Goal: Task Accomplishment & Management: Complete application form

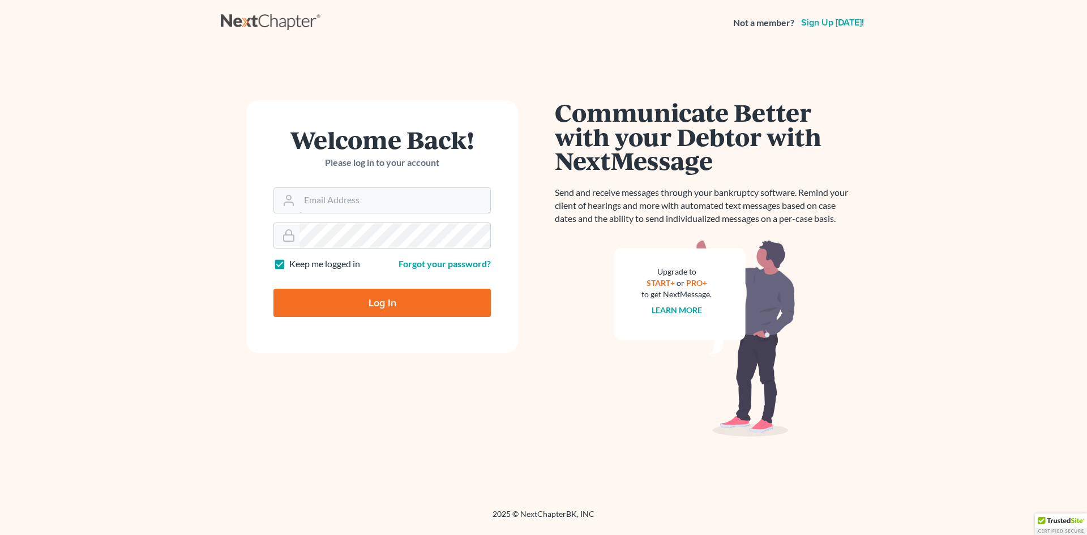
type input "wilsonlawfirmllc@gmail.com"
click at [354, 301] on input "Log In" at bounding box center [381, 303] width 217 height 28
type input "Thinking..."
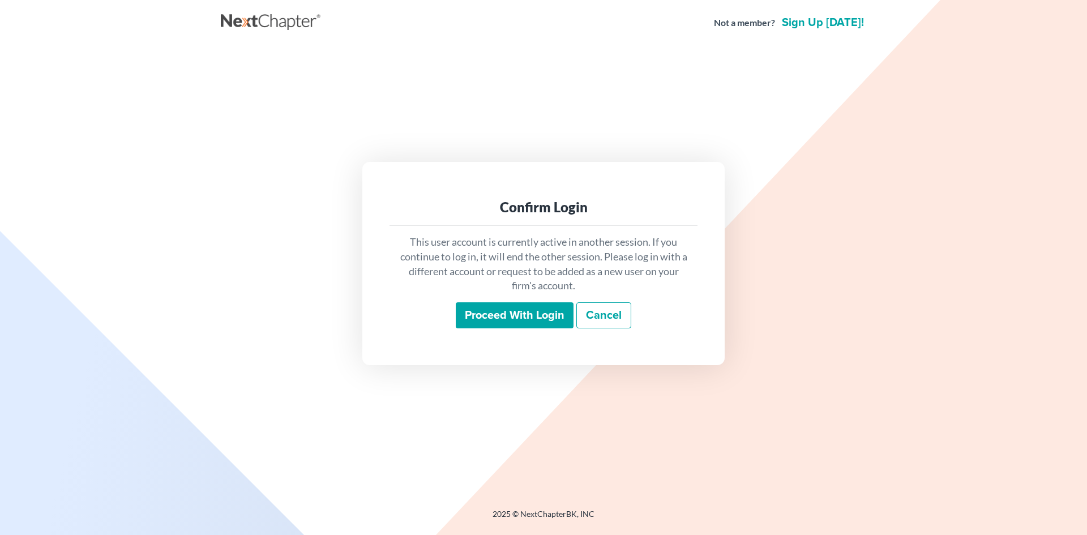
click at [481, 311] on input "Proceed with login" at bounding box center [515, 315] width 118 height 26
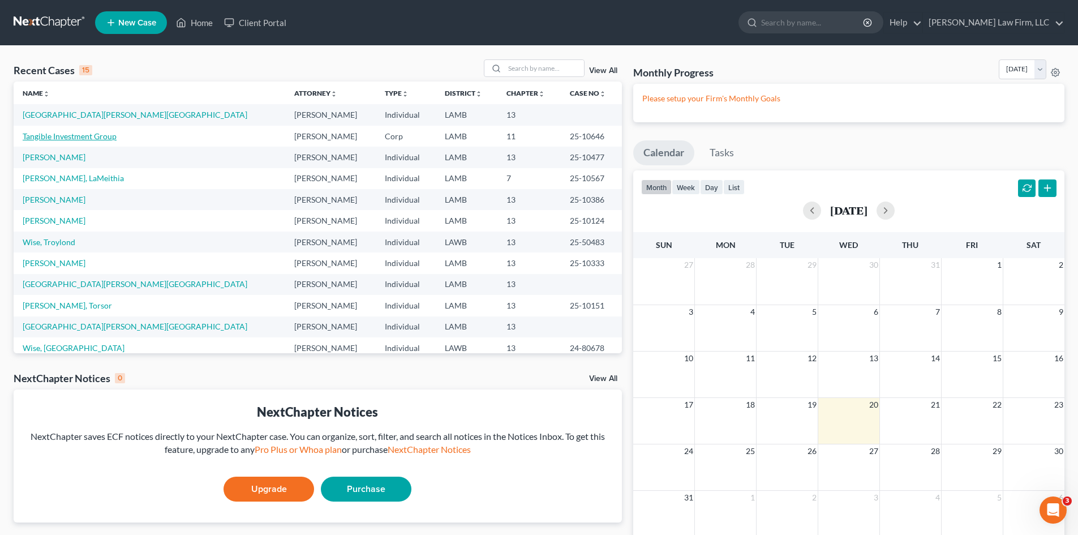
click at [90, 133] on link "Tangible Investment Group" at bounding box center [70, 136] width 94 height 10
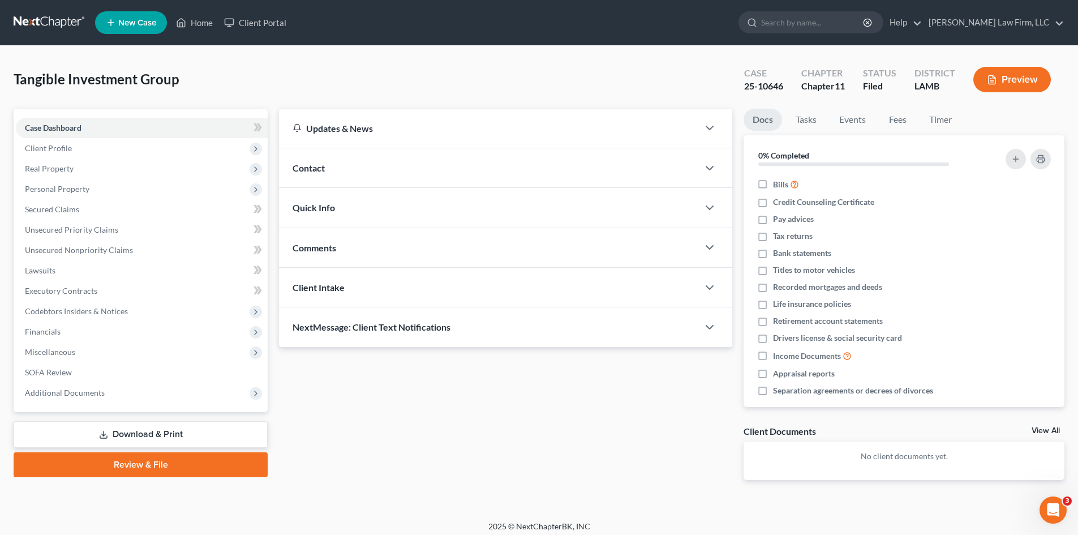
click at [162, 462] on link "Review & File" at bounding box center [141, 464] width 254 height 25
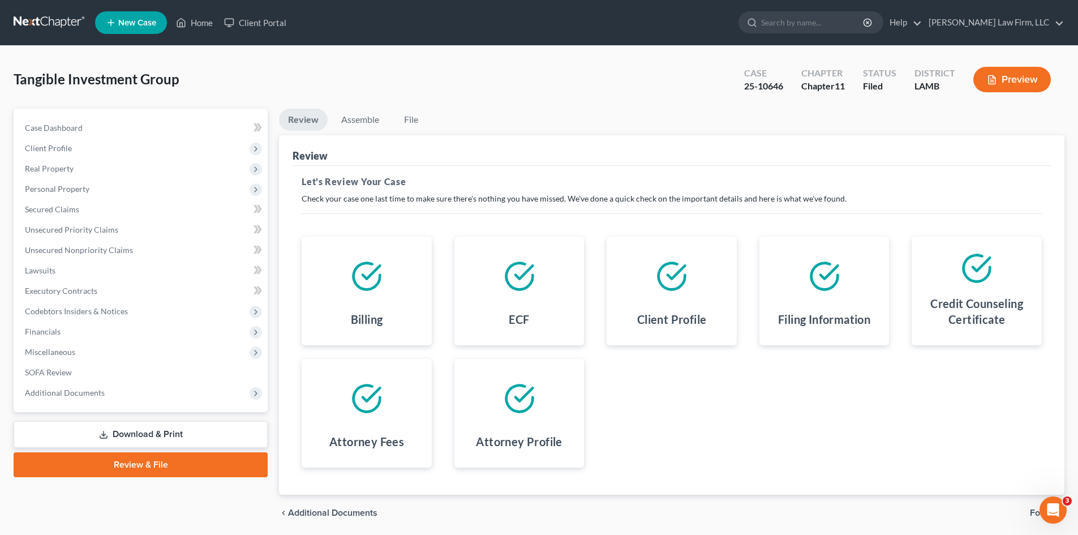
click at [163, 430] on link "Download & Print" at bounding box center [141, 434] width 254 height 27
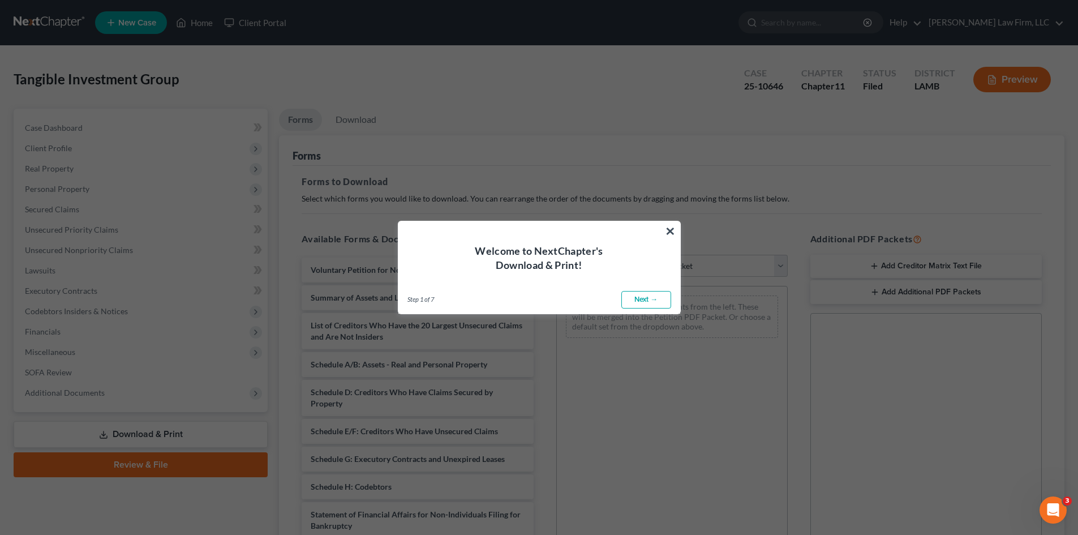
click at [649, 297] on link "Next →" at bounding box center [647, 300] width 50 height 18
select select "0"
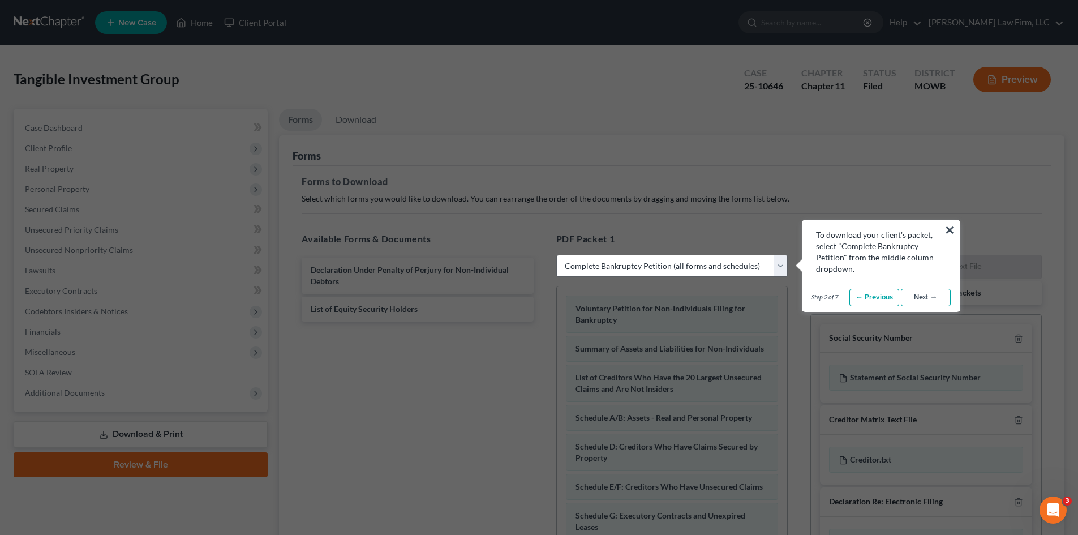
drag, startPoint x: 942, startPoint y: 299, endPoint x: 942, endPoint y: 293, distance: 6.2
click at [942, 299] on link "Next →" at bounding box center [926, 298] width 50 height 18
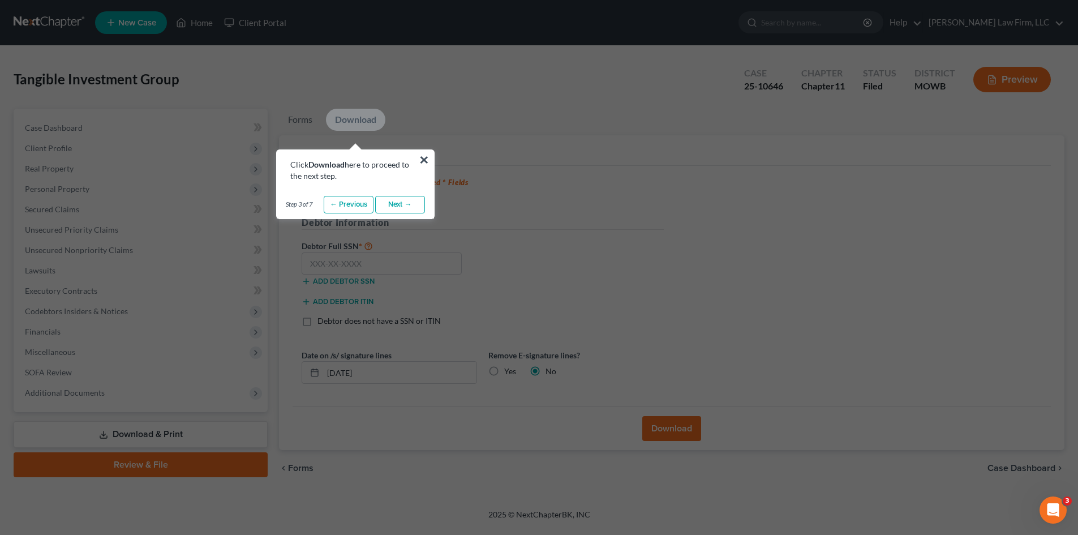
click at [412, 202] on link "Next →" at bounding box center [400, 205] width 50 height 18
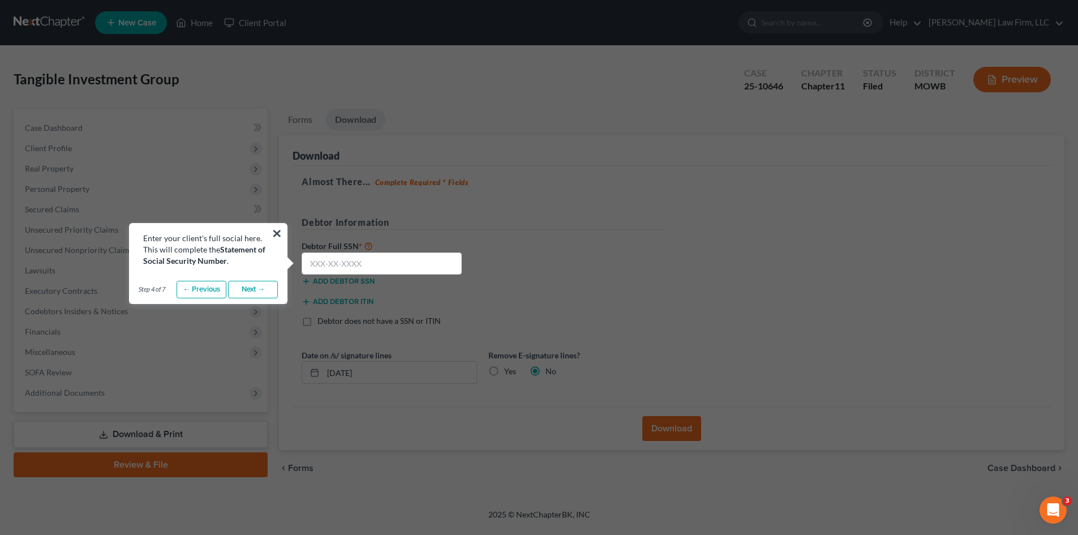
click at [251, 292] on link "Next →" at bounding box center [253, 290] width 50 height 18
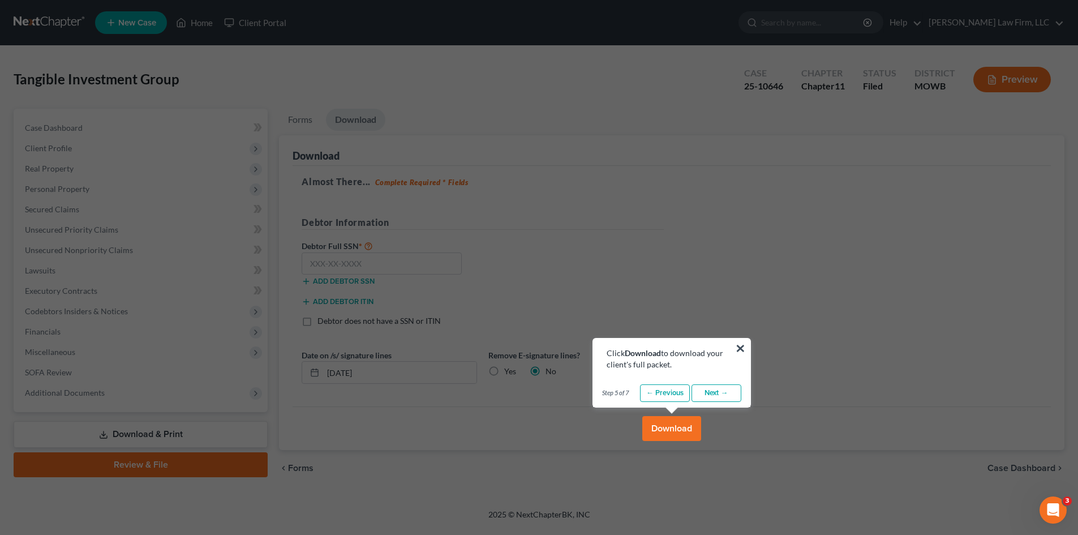
click at [714, 395] on link "Next →" at bounding box center [717, 393] width 50 height 18
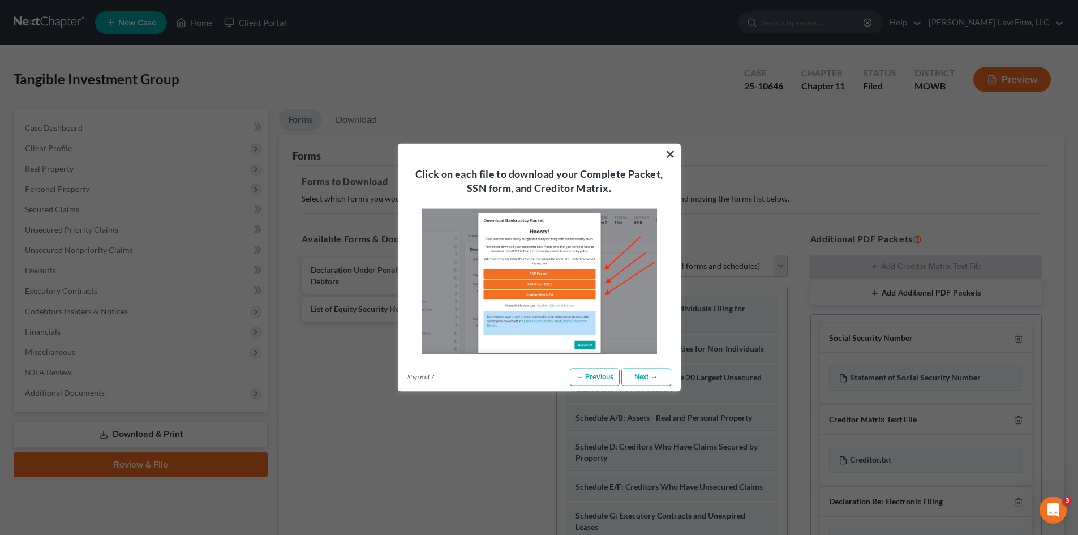
click at [660, 384] on link "Next →" at bounding box center [647, 377] width 50 height 18
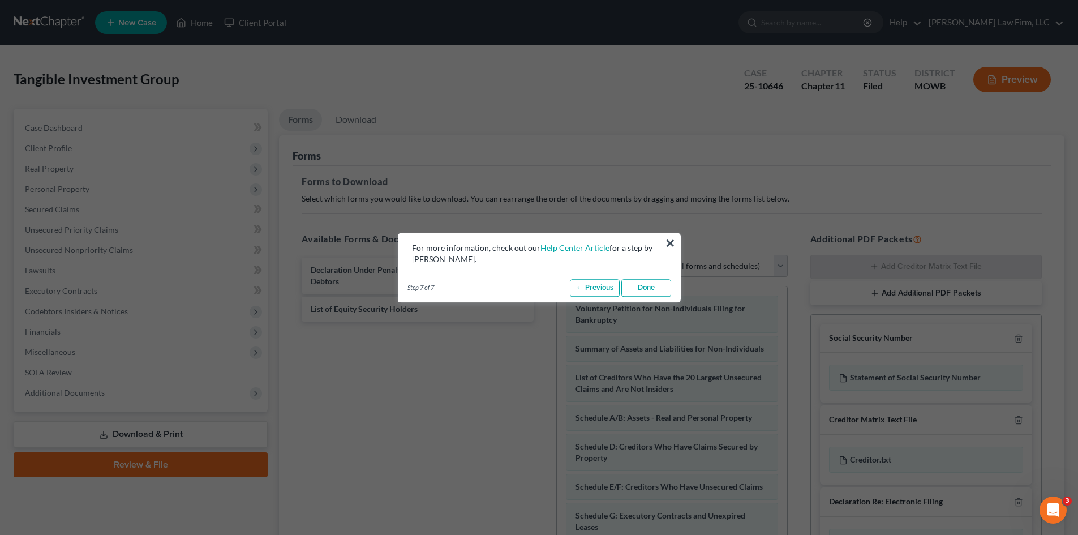
click at [647, 284] on link "Done" at bounding box center [647, 288] width 50 height 18
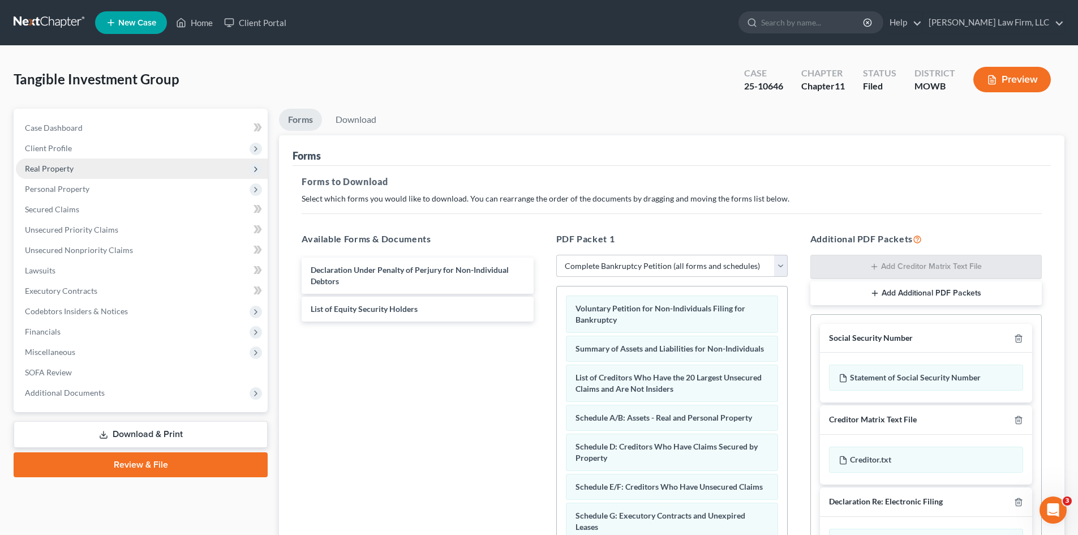
click at [105, 173] on span "Real Property" at bounding box center [142, 169] width 252 height 20
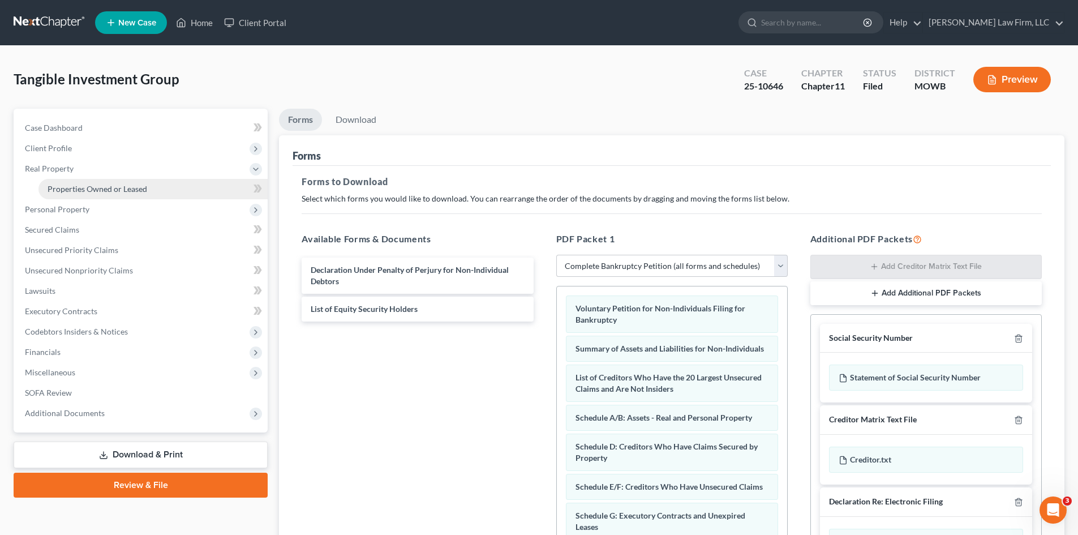
click at [101, 185] on span "Properties Owned or Leased" at bounding box center [98, 189] width 100 height 10
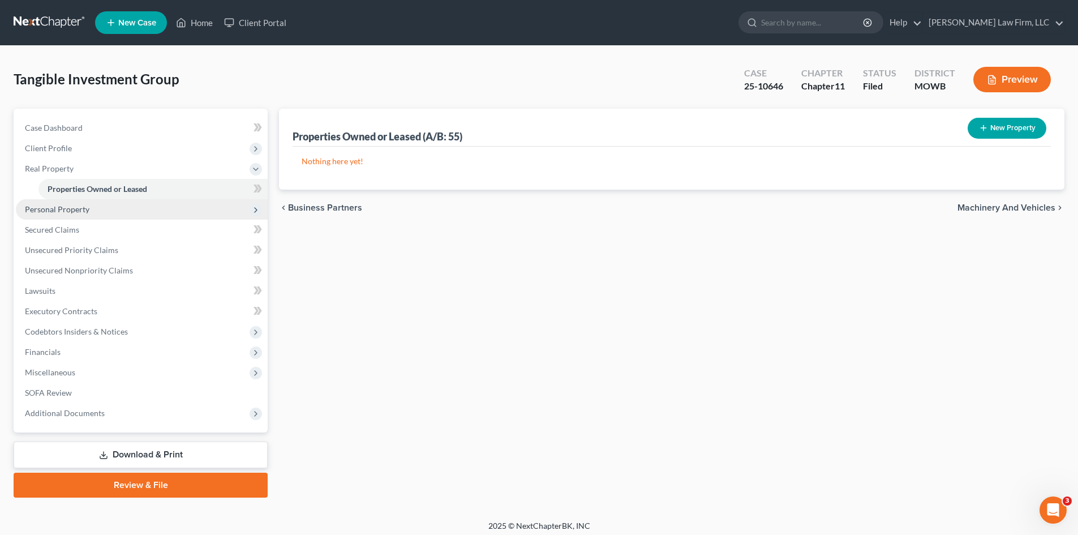
click at [88, 213] on span "Personal Property" at bounding box center [142, 209] width 252 height 20
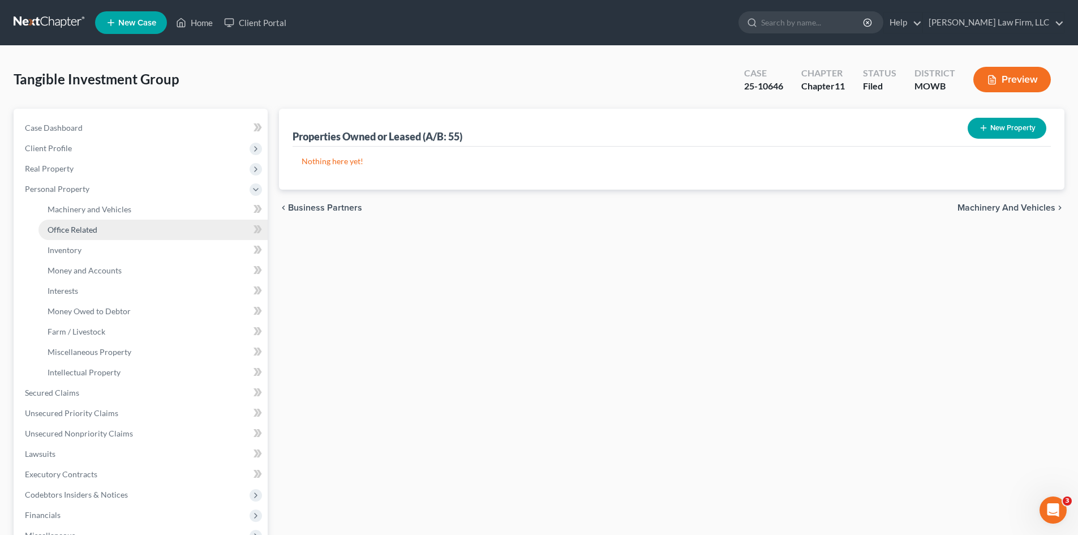
click at [87, 228] on span "Office Related" at bounding box center [73, 230] width 50 height 10
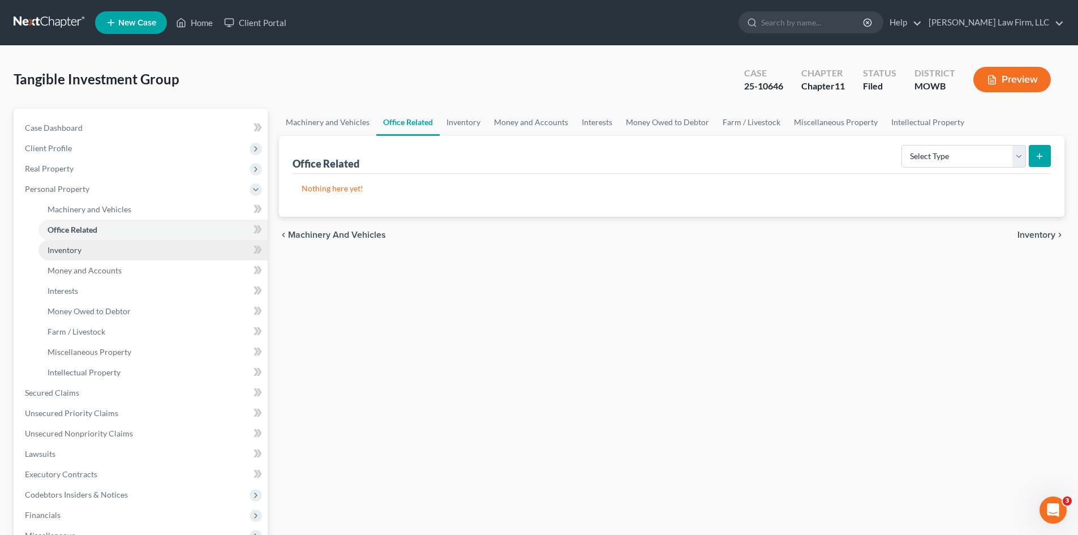
click at [79, 255] on link "Inventory" at bounding box center [152, 250] width 229 height 20
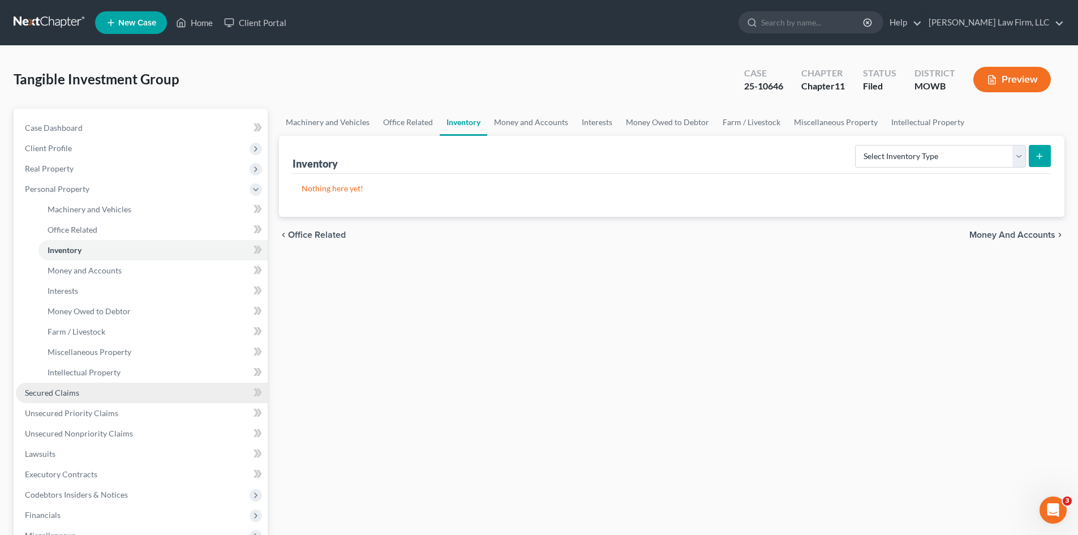
click at [63, 397] on span "Secured Claims" at bounding box center [52, 393] width 54 height 10
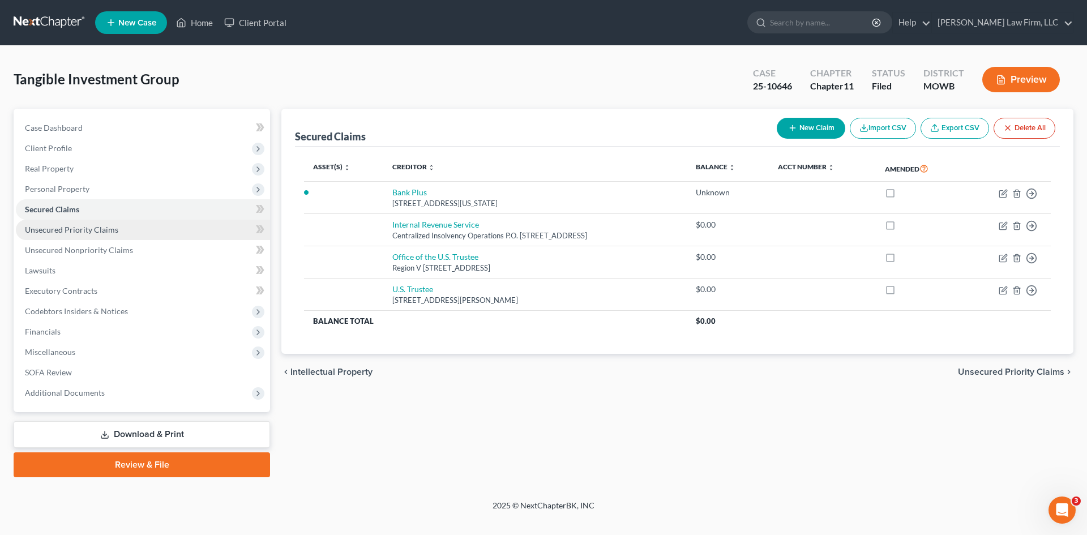
click at [90, 232] on span "Unsecured Priority Claims" at bounding box center [71, 230] width 93 height 10
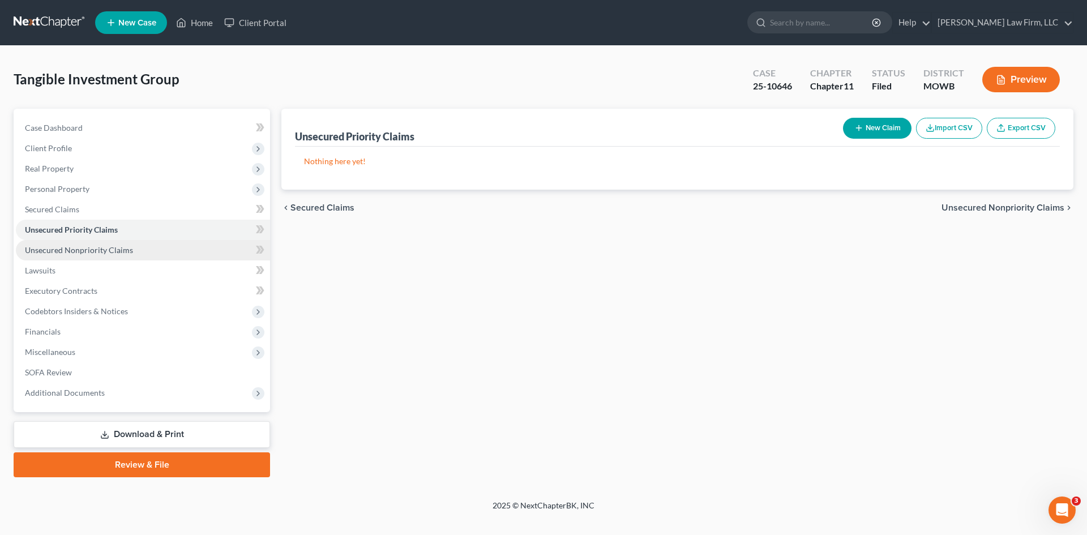
click at [91, 247] on span "Unsecured Nonpriority Claims" at bounding box center [79, 250] width 108 height 10
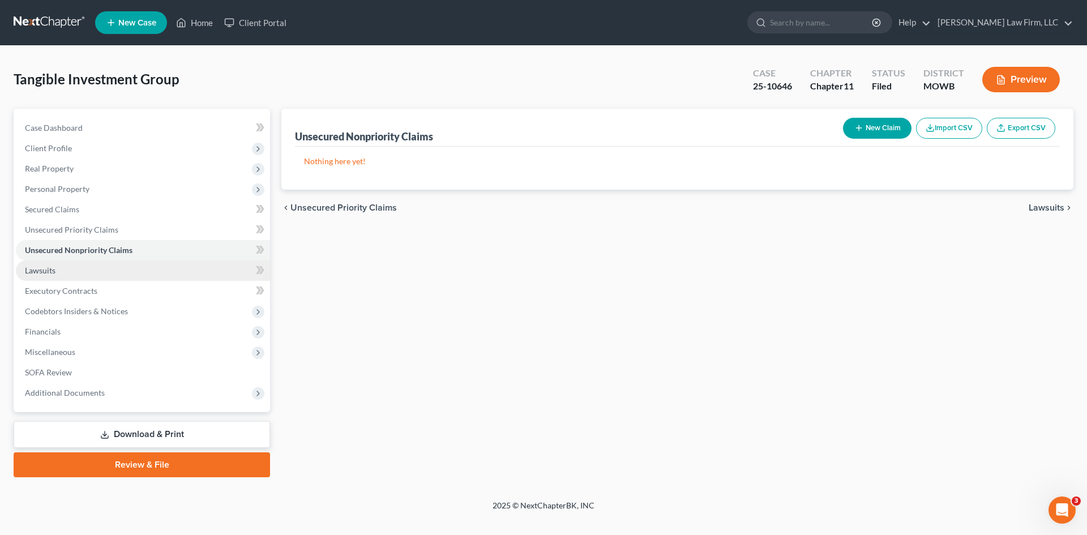
click at [69, 269] on link "Lawsuits" at bounding box center [143, 270] width 254 height 20
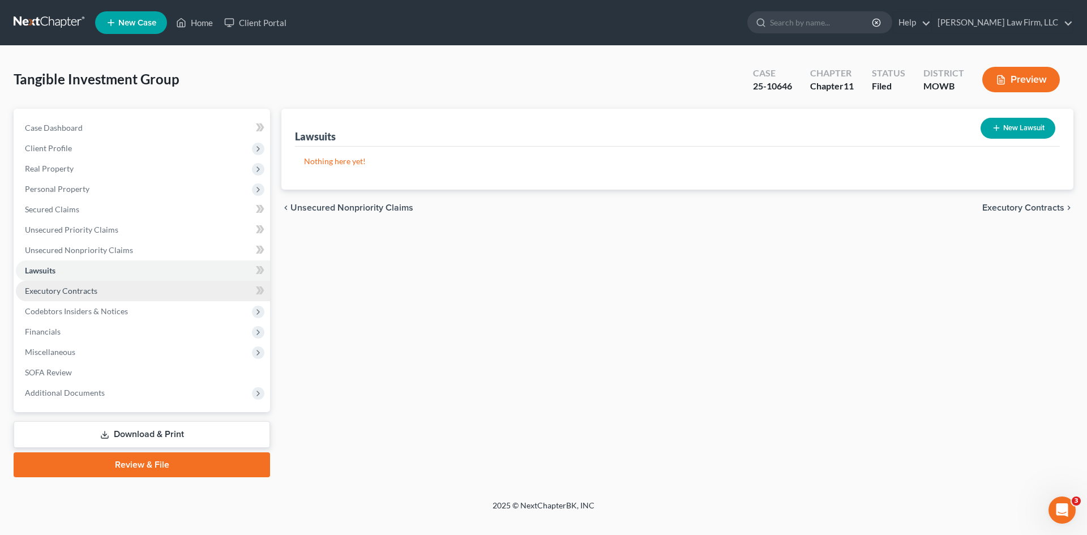
click at [79, 290] on span "Executory Contracts" at bounding box center [61, 291] width 72 height 10
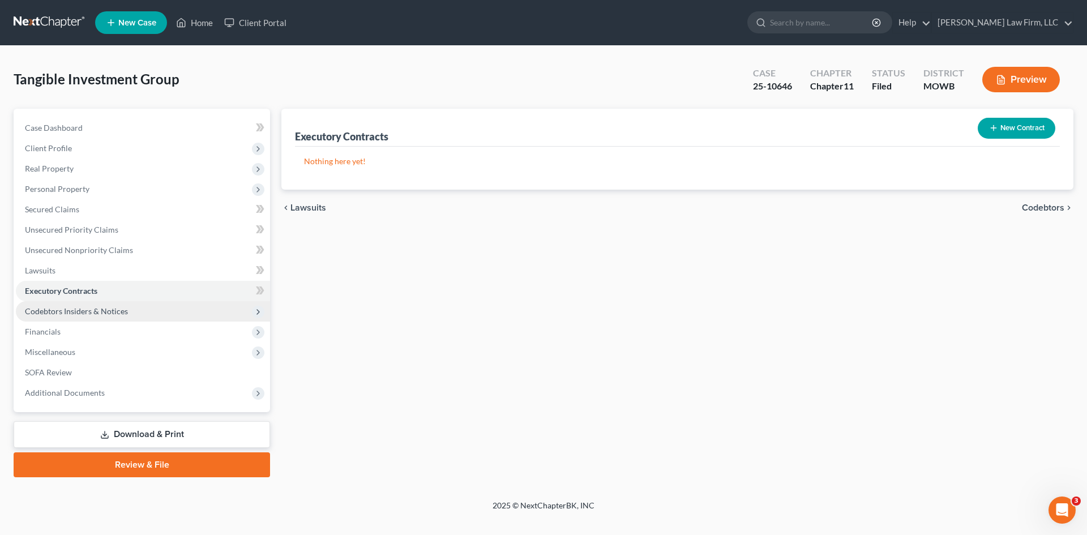
click at [89, 305] on span "Codebtors Insiders & Notices" at bounding box center [143, 311] width 254 height 20
